Goal: Information Seeking & Learning: Learn about a topic

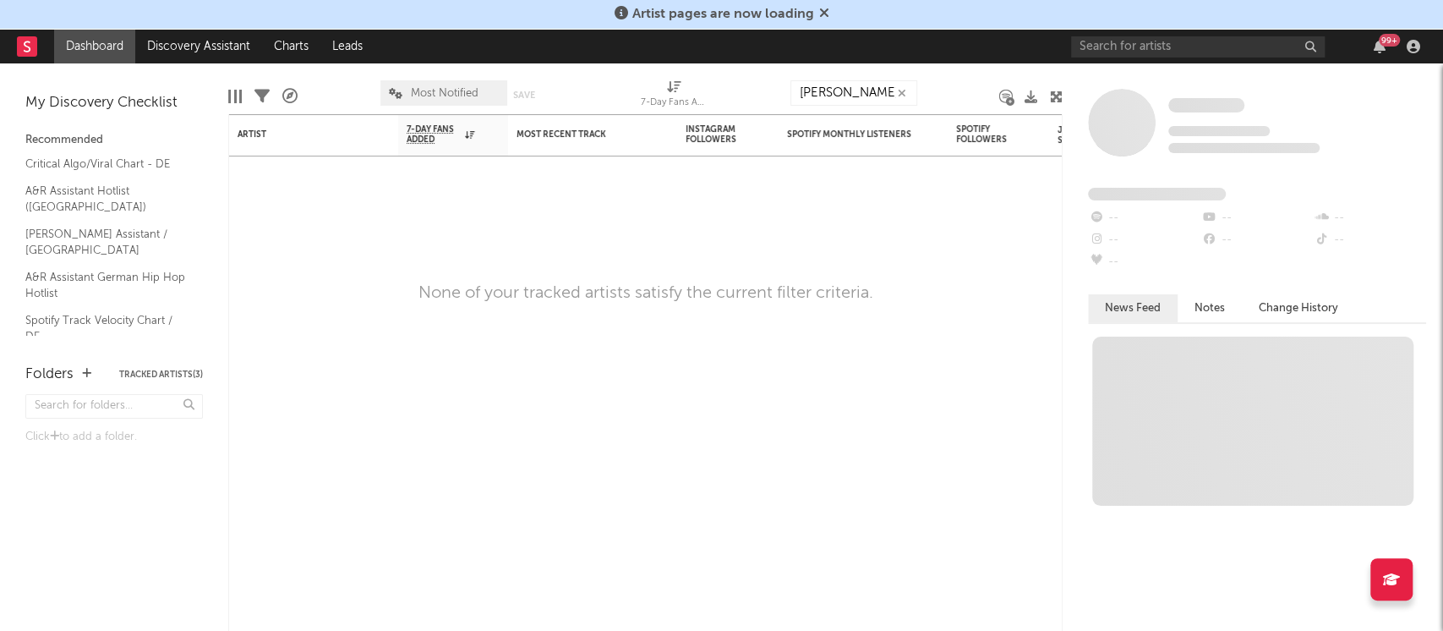
type input "[PERSON_NAME]"
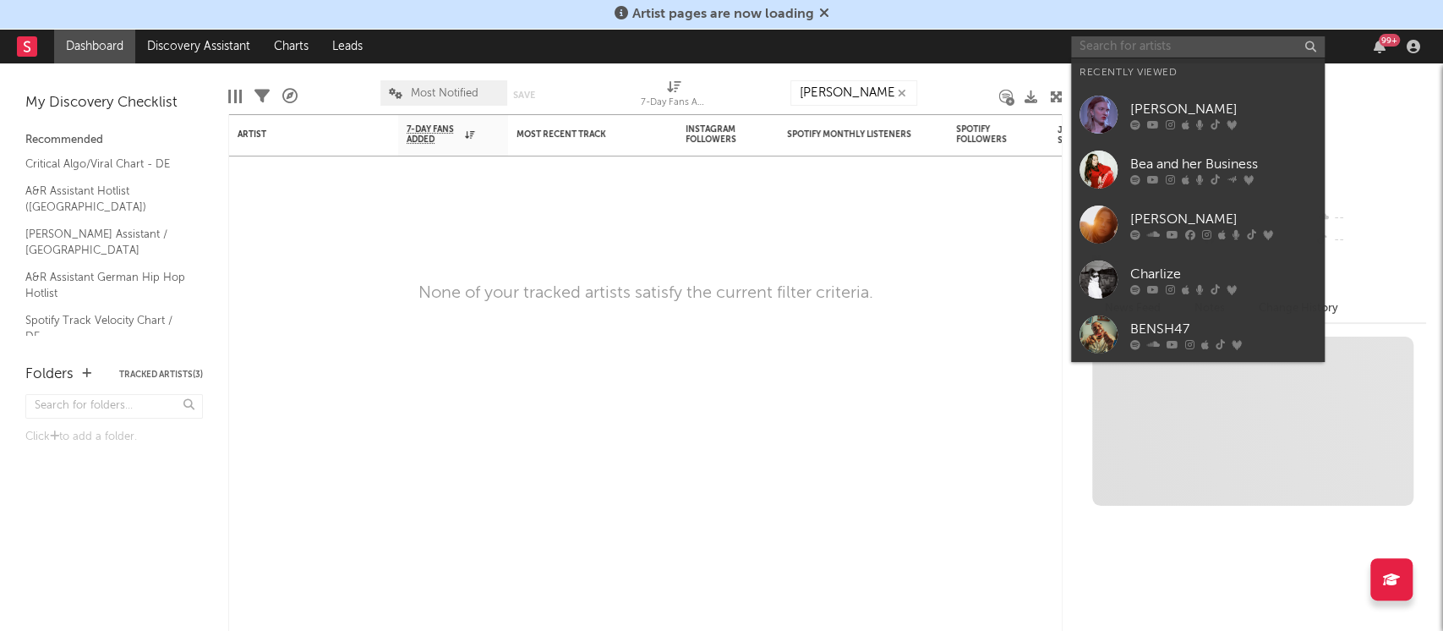
click at [1200, 56] on input "text" at bounding box center [1198, 46] width 254 height 21
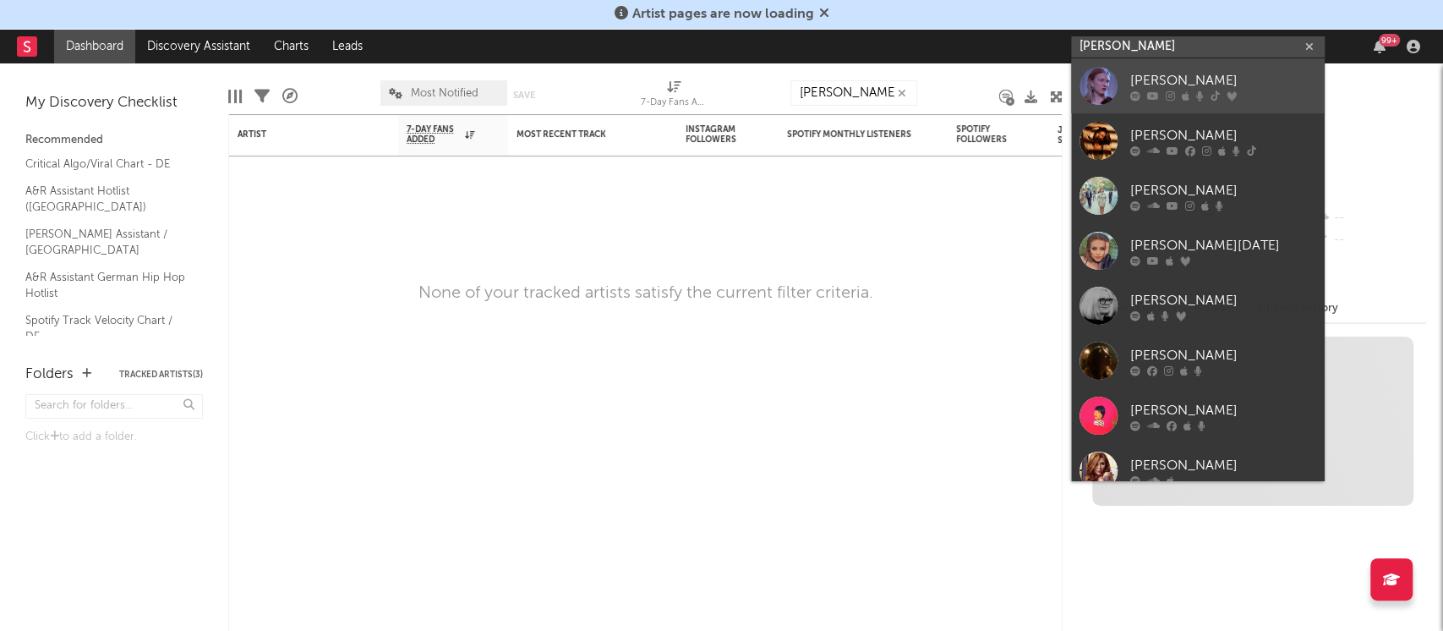
type input "[PERSON_NAME]"
click at [1184, 80] on div "[PERSON_NAME]" at bounding box center [1223, 81] width 186 height 20
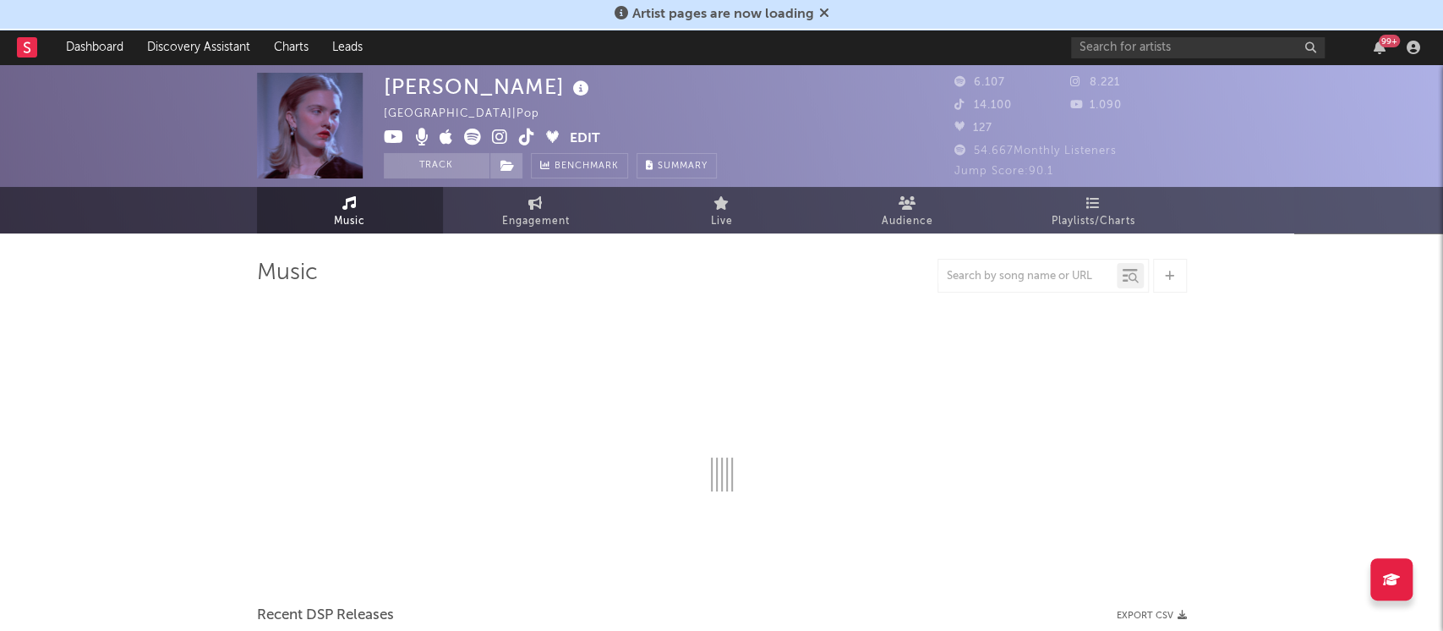
select select "1w"
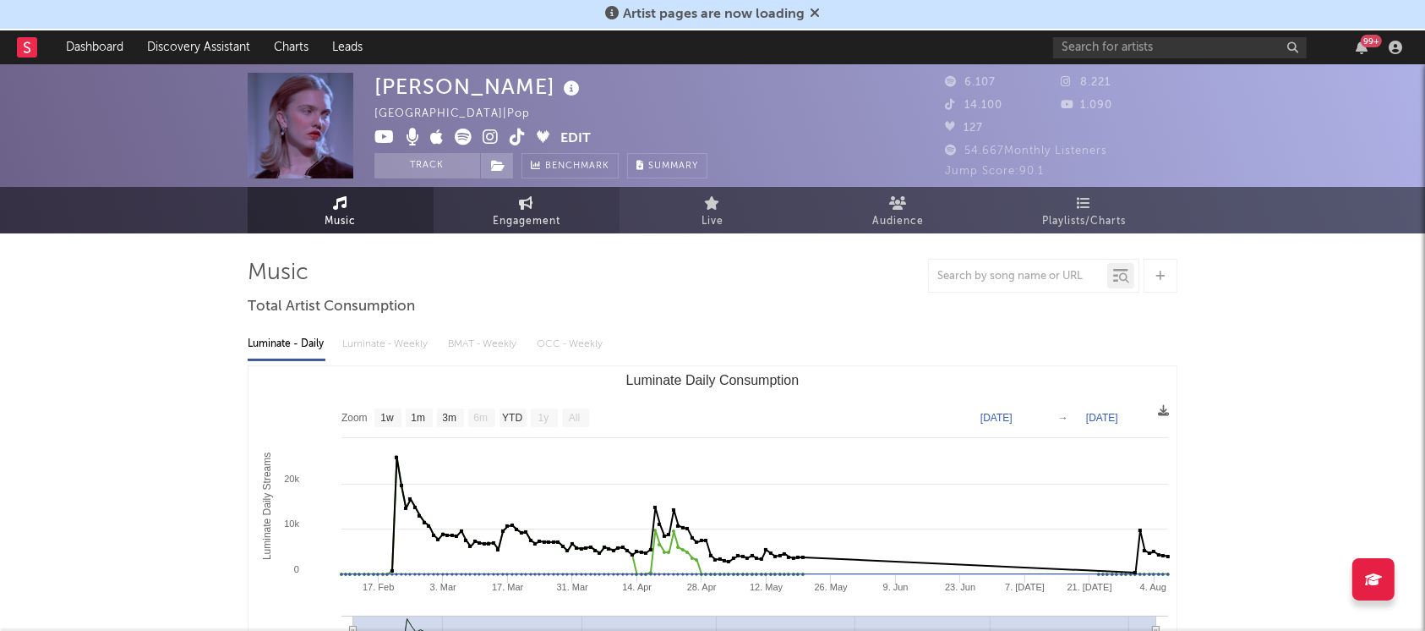
click at [478, 216] on link "Engagement" at bounding box center [527, 210] width 186 height 46
select select "1w"
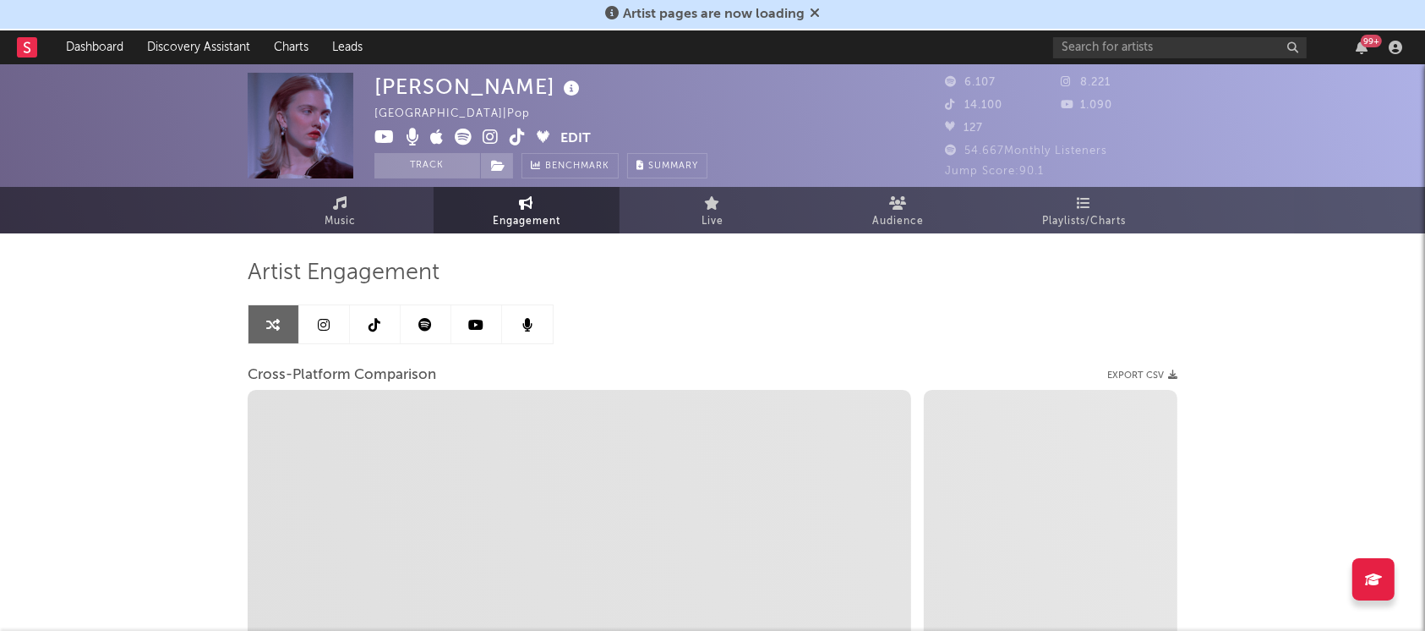
select select "1m"
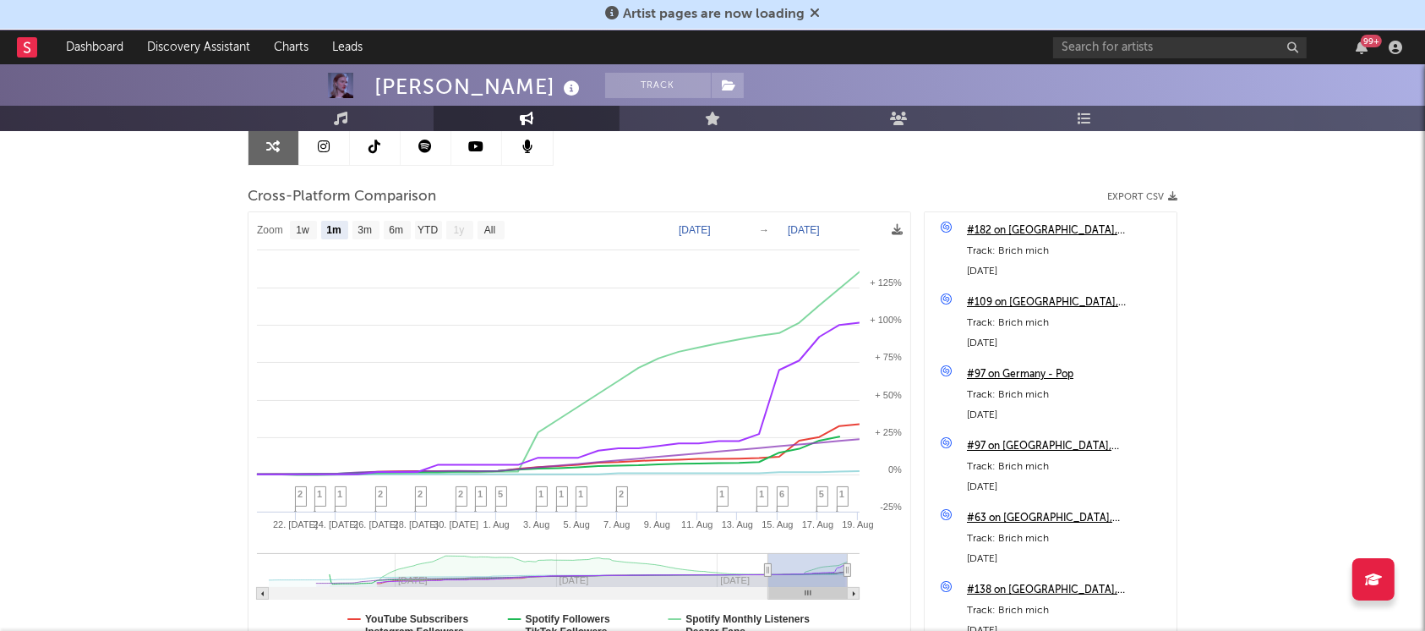
scroll to position [225, 0]
